Goal: Find specific page/section: Find specific page/section

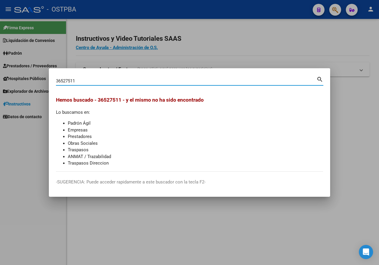
click at [81, 80] on input "36527511" at bounding box center [186, 80] width 260 height 5
type input "38128666"
click at [286, 52] on div at bounding box center [189, 132] width 379 height 265
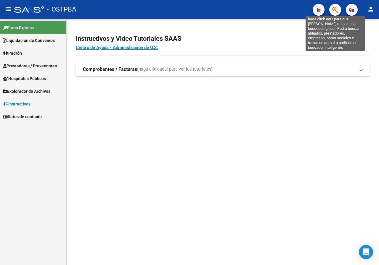
click at [333, 11] on icon "button" at bounding box center [335, 10] width 6 height 7
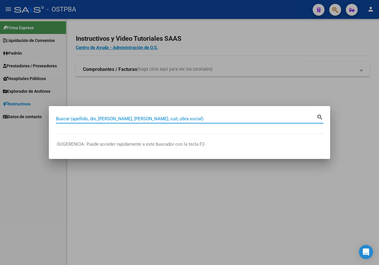
paste input "40915561"
type input "40915561"
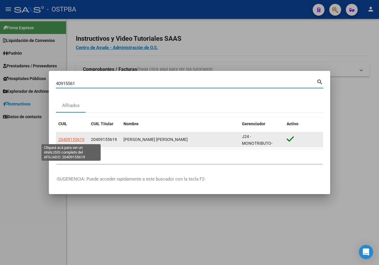
click at [76, 140] on span "20409155619" at bounding box center [71, 139] width 26 height 5
type textarea "20409155619"
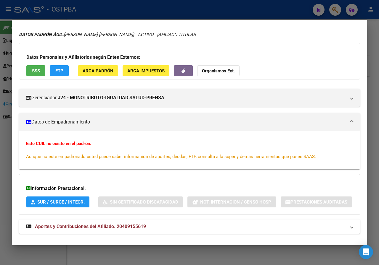
scroll to position [41, 0]
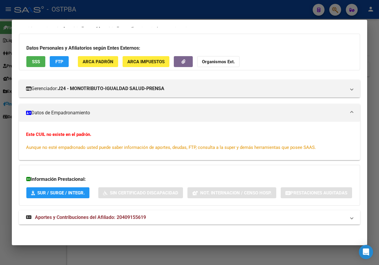
click at [0, 122] on div at bounding box center [189, 132] width 379 height 265
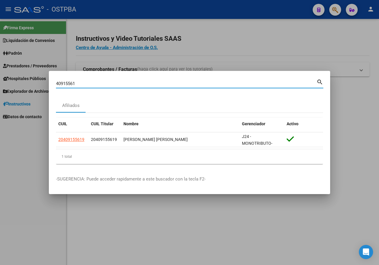
click at [86, 85] on input "40915561" at bounding box center [186, 83] width 260 height 5
paste input "12942"
type input "40129421"
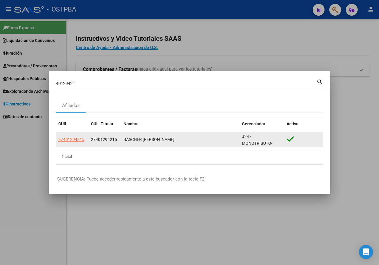
drag, startPoint x: 124, startPoint y: 140, endPoint x: 176, endPoint y: 138, distance: 52.1
click at [176, 138] on div "BASCHER [PERSON_NAME]" at bounding box center [180, 139] width 114 height 7
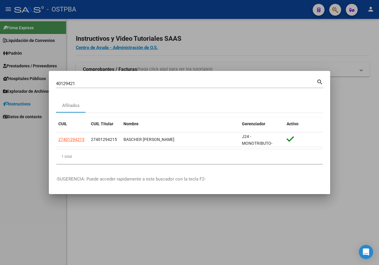
copy div "BASCHER [PERSON_NAME]"
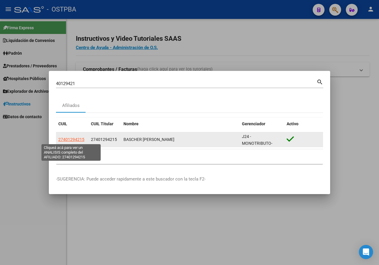
click at [72, 141] on span "27401294215" at bounding box center [71, 139] width 26 height 5
type textarea "27401294215"
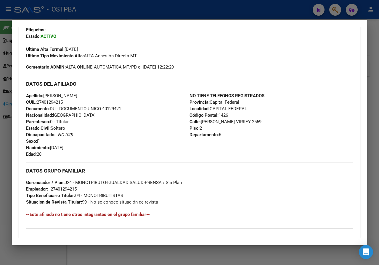
scroll to position [237, 0]
